Goal: Transaction & Acquisition: Purchase product/service

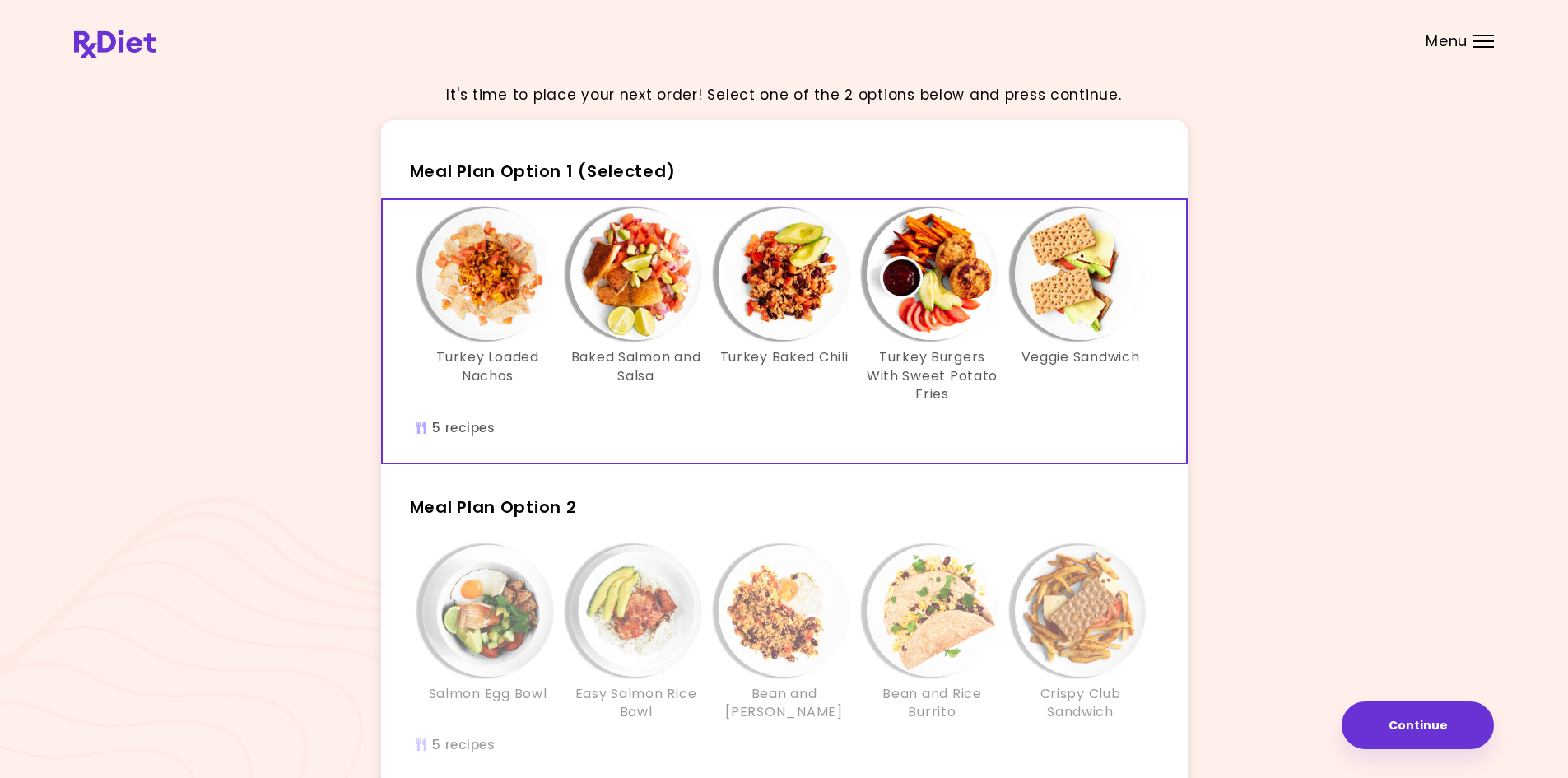
click at [1397, 180] on div "It's time to place your next order! Select one of the 2 options below and press…" at bounding box center [784, 480] width 1420 height 821
click at [490, 315] on img "Info - Turkey Loaded Nachos - Meal Plan Option 1 (Selected)" at bounding box center [488, 274] width 132 height 132
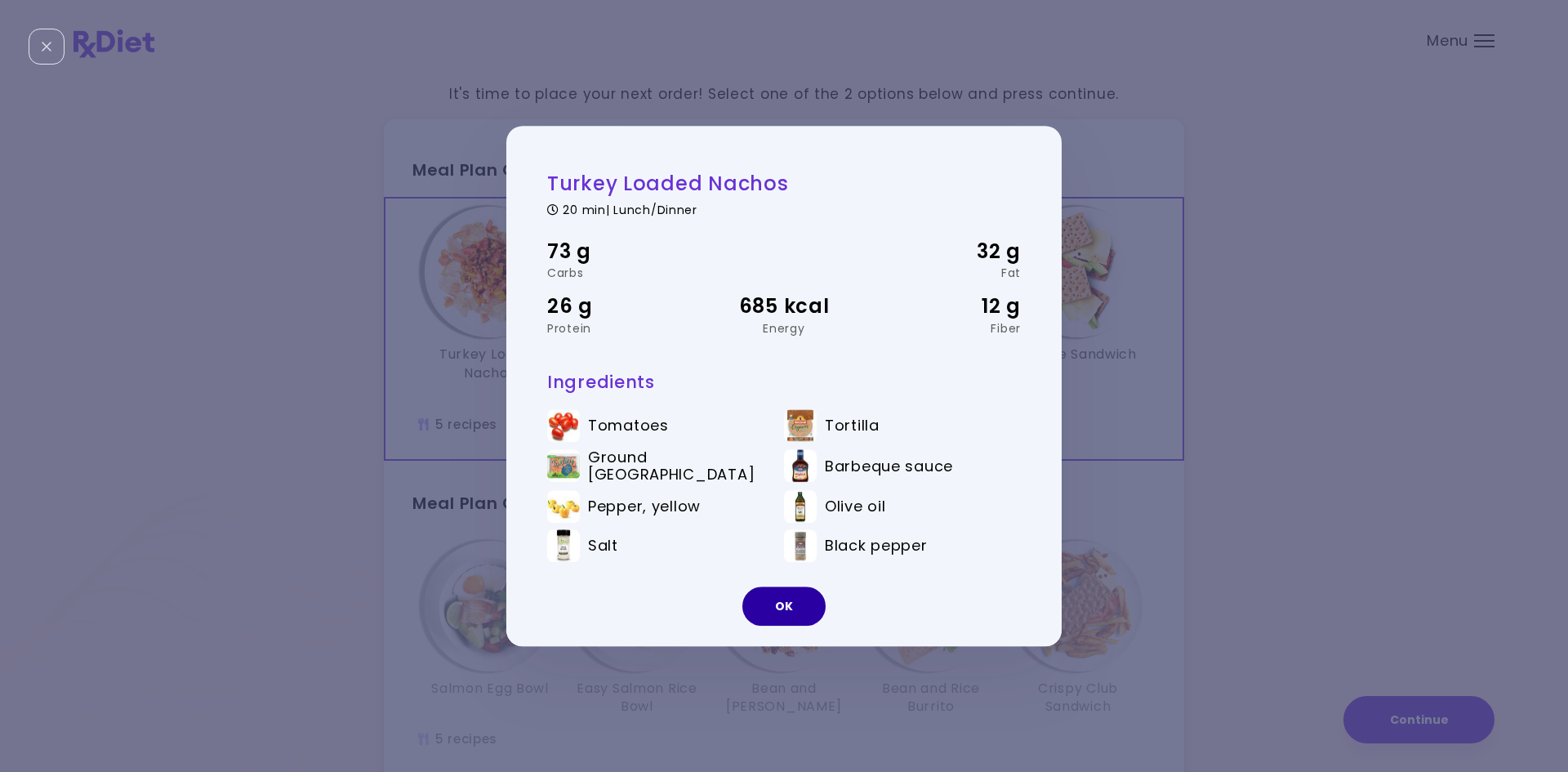
click at [784, 594] on button "OK" at bounding box center [784, 606] width 83 height 40
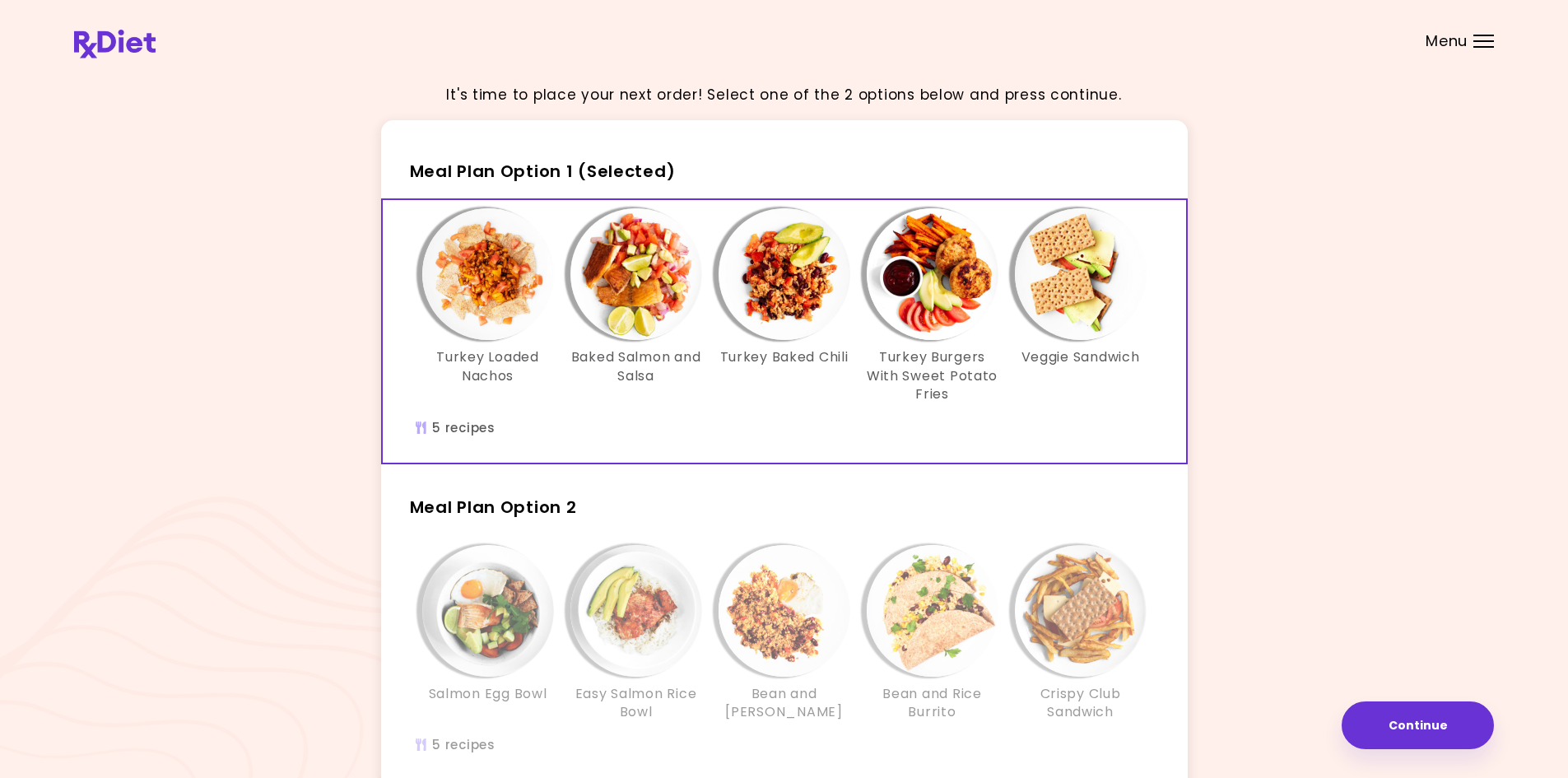
click at [1299, 433] on div "It's time to place your next order! Select one of the 2 options below and press…" at bounding box center [784, 480] width 1420 height 821
click at [135, 51] on img at bounding box center [115, 44] width 81 height 29
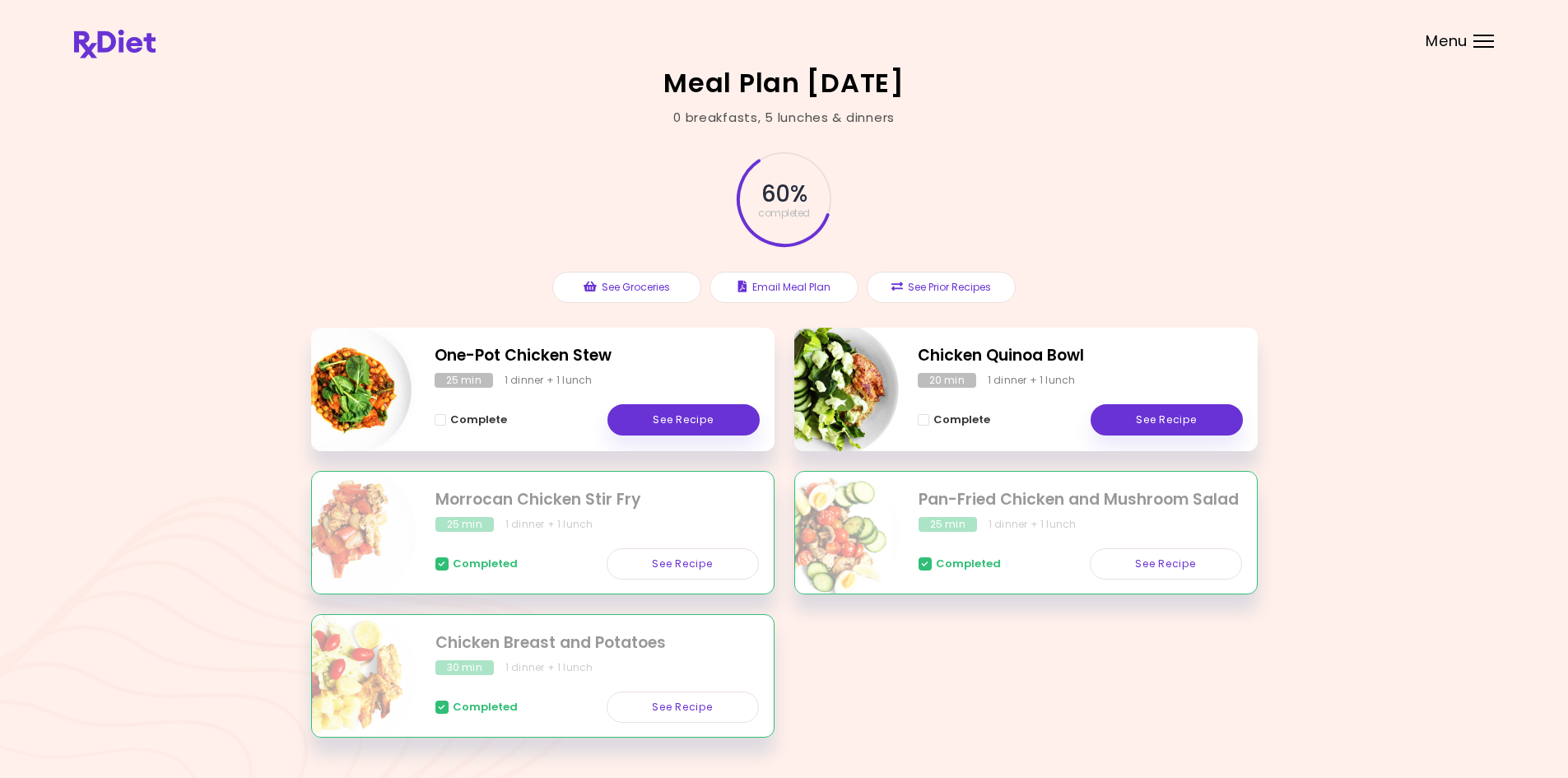
click at [1449, 46] on span "Menu" at bounding box center [1447, 42] width 42 height 15
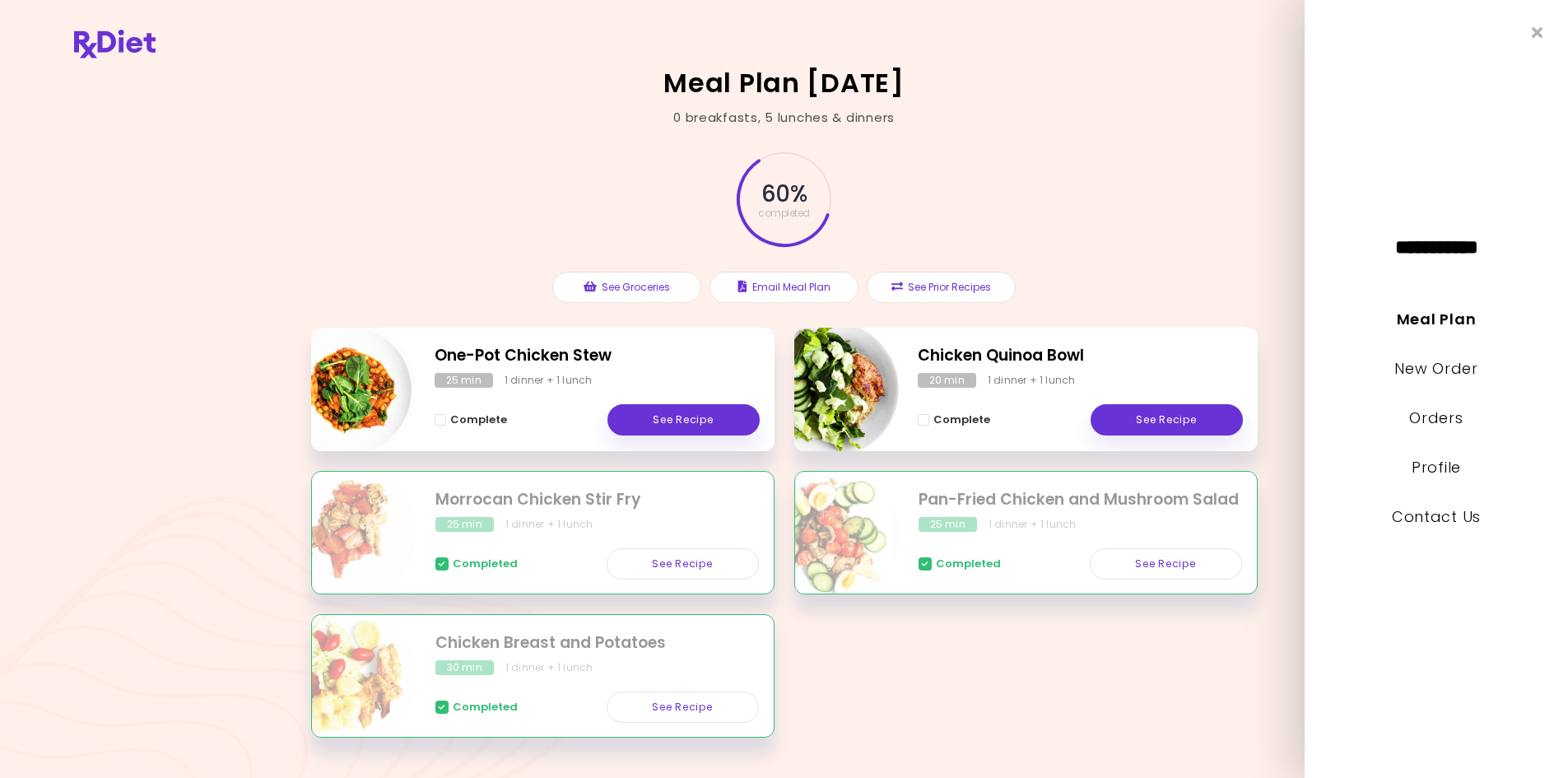
click at [1141, 187] on div "60 % completed See Groceries Email Meal Plan See Prior Recipes" at bounding box center [785, 228] width 947 height 201
